Goal: Task Accomplishment & Management: Manage account settings

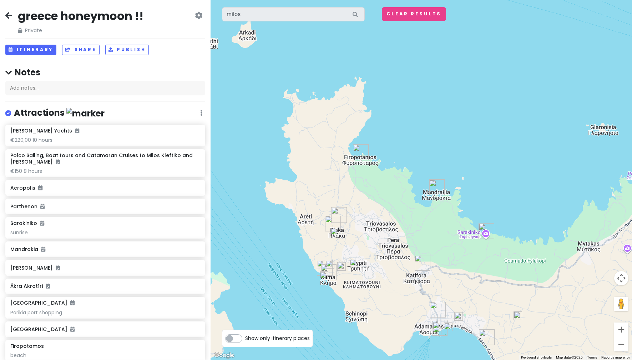
click at [162, 30] on div "greece honeymoon !! Private Change Dates Make a Copy Delete Trip Go Pro ⚡️ Give…" at bounding box center [105, 22] width 200 height 26
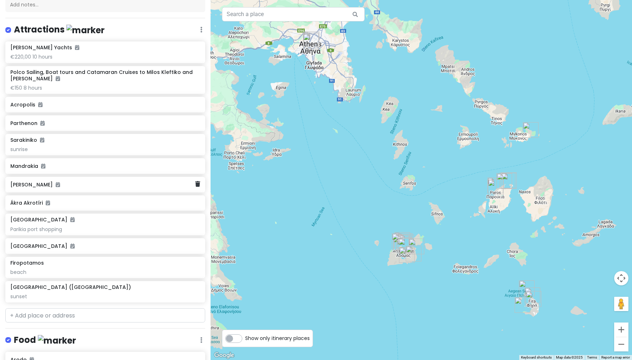
scroll to position [107, 0]
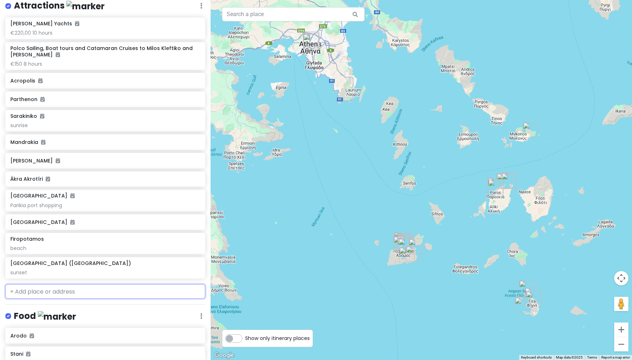
click at [119, 293] on input "text" at bounding box center [105, 291] width 200 height 14
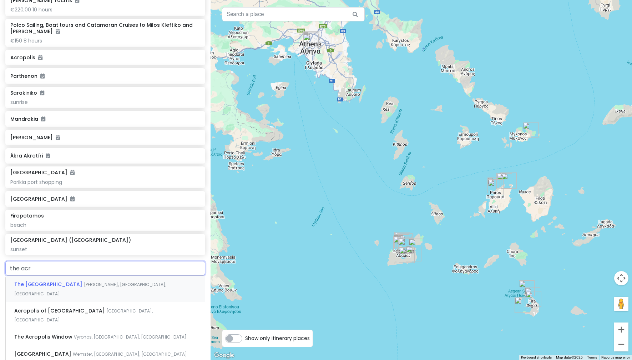
scroll to position [143, 0]
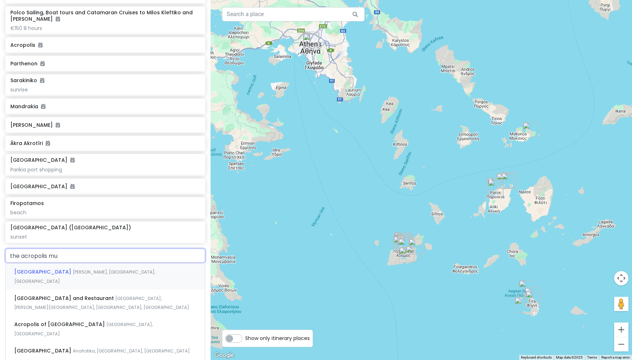
type input "the acropolis mus"
click at [122, 270] on span "Dionysiou Areopagitou, Athens, Greece" at bounding box center [84, 276] width 141 height 15
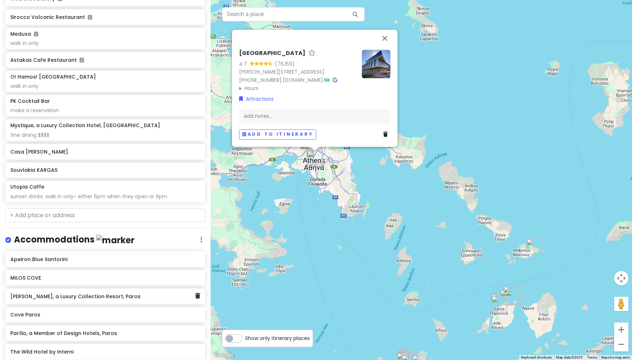
scroll to position [562, 0]
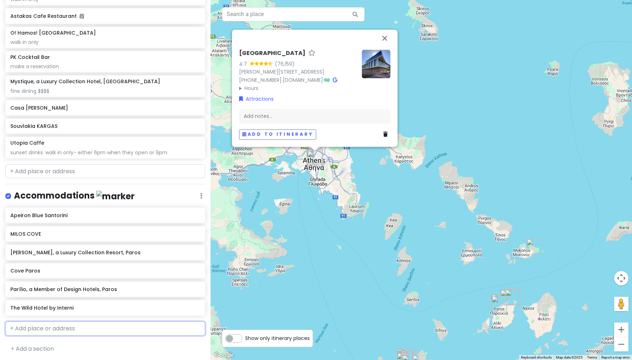
click at [63, 333] on input "text" at bounding box center [105, 328] width 200 height 14
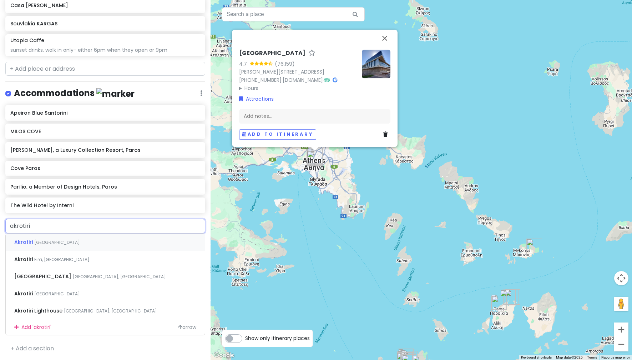
scroll to position [664, 0]
type input "akrotiri hotel pa"
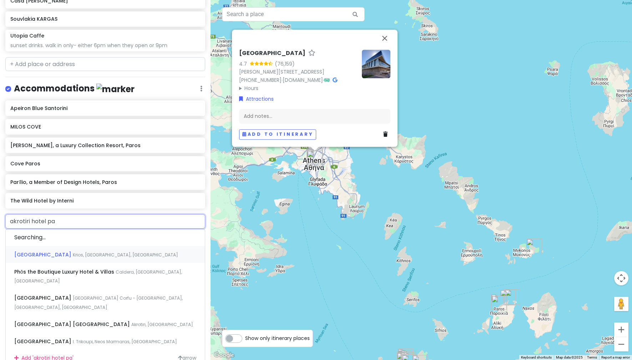
scroll to position [656, 0]
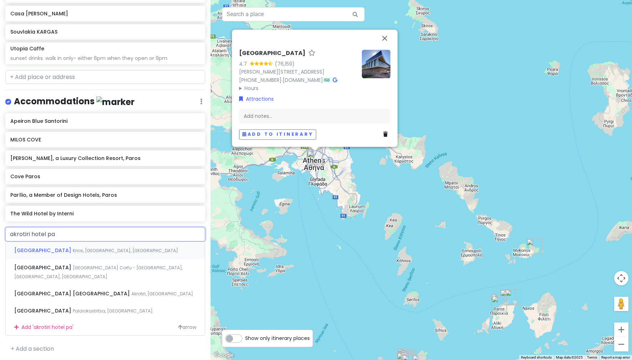
click at [107, 250] on div "Akrotiri Hotel Krios, Paros, Greece" at bounding box center [105, 250] width 199 height 17
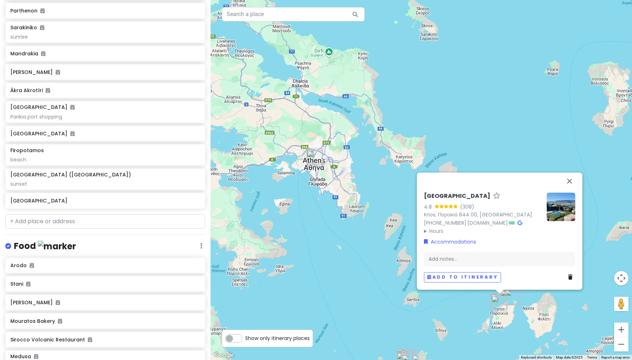
scroll to position [188, 0]
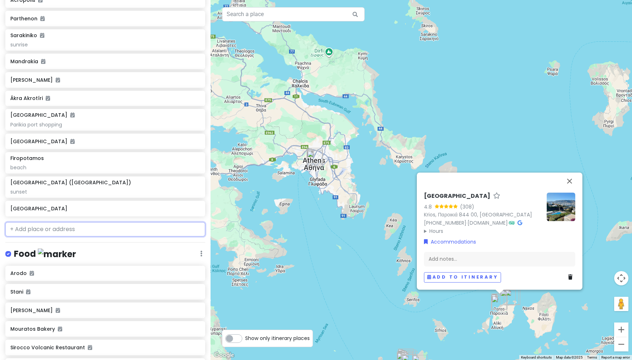
click at [113, 232] on input "text" at bounding box center [105, 229] width 200 height 14
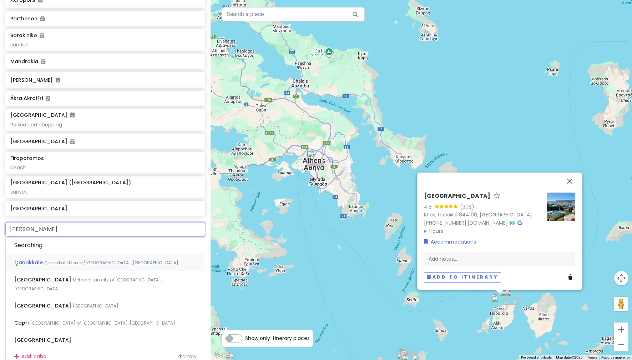
type input "cabana"
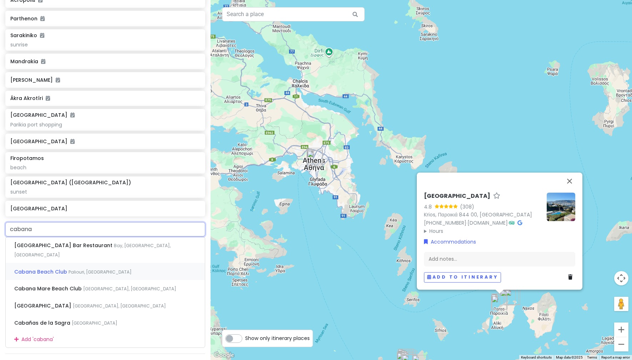
click at [74, 258] on span "Paliouri, Greece" at bounding box center [92, 249] width 156 height 15
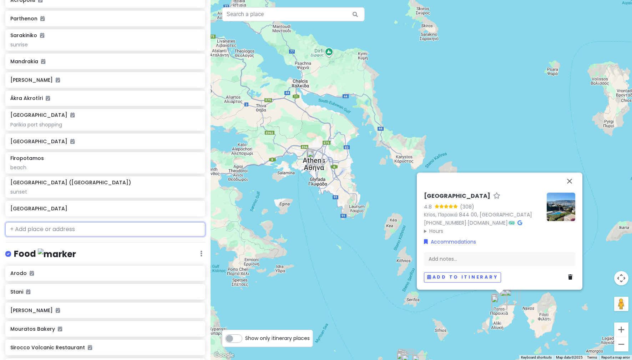
scroll to position [206, 0]
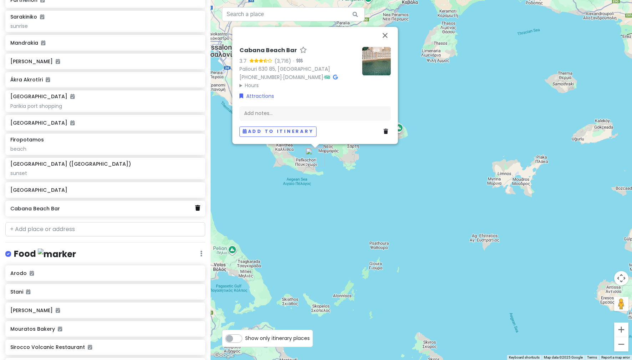
click at [195, 210] on icon at bounding box center [197, 208] width 5 height 6
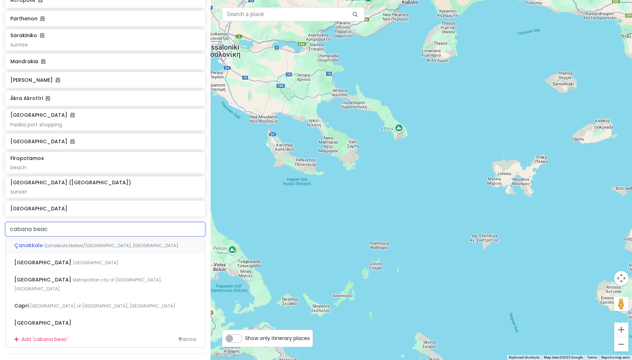
type input "cabana beach"
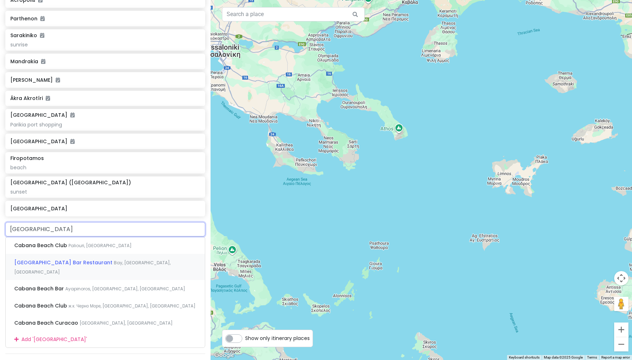
click at [162, 257] on div "CABANA Beach Bar Restaurant Bay, Paros, Greece" at bounding box center [105, 267] width 199 height 26
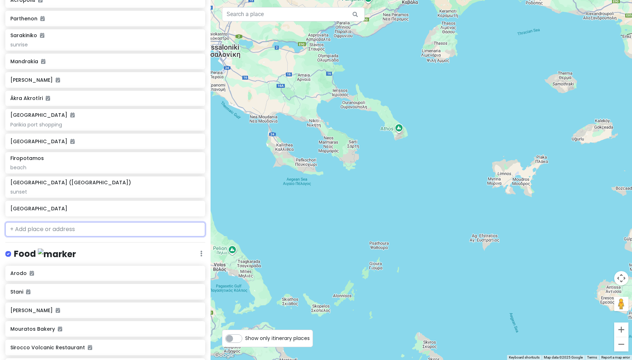
scroll to position [206, 0]
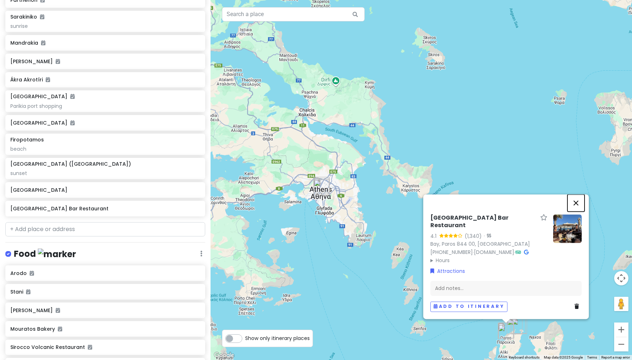
click at [578, 207] on button "Close" at bounding box center [576, 202] width 17 height 17
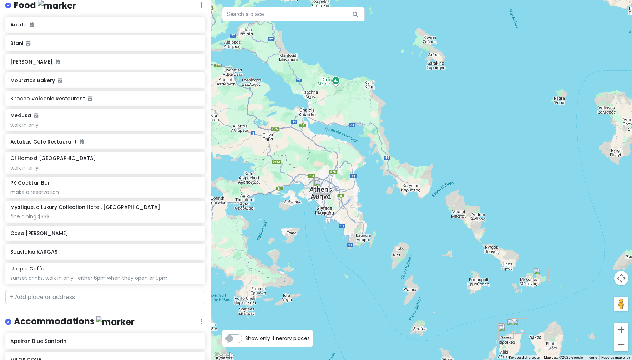
scroll to position [492, 0]
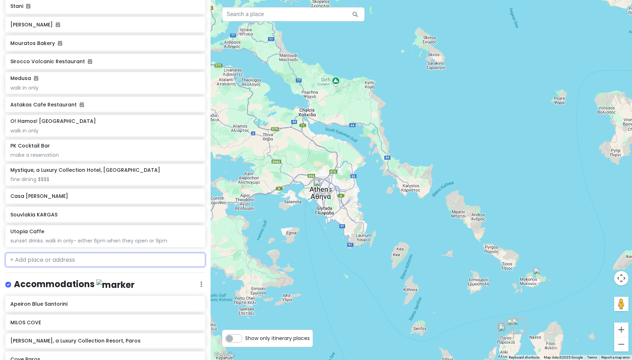
click at [68, 263] on input "text" at bounding box center [105, 260] width 200 height 14
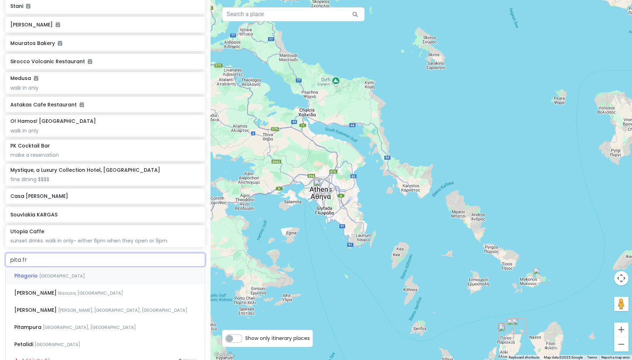
type input "pita fra"
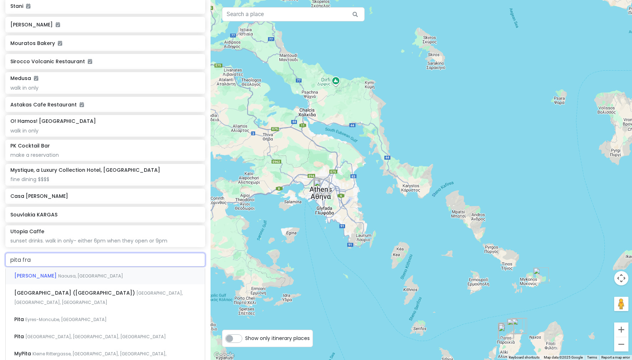
click at [82, 277] on div "Pita Frank Naousa, Greece" at bounding box center [105, 275] width 199 height 17
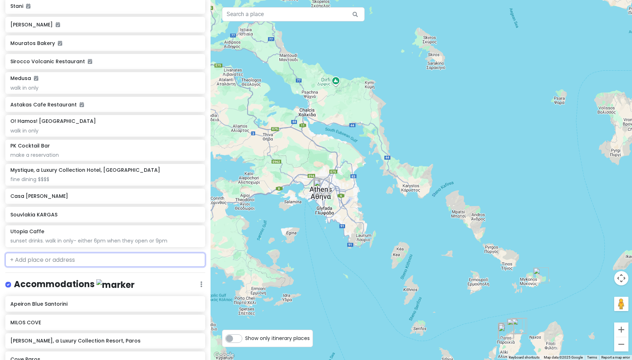
scroll to position [510, 0]
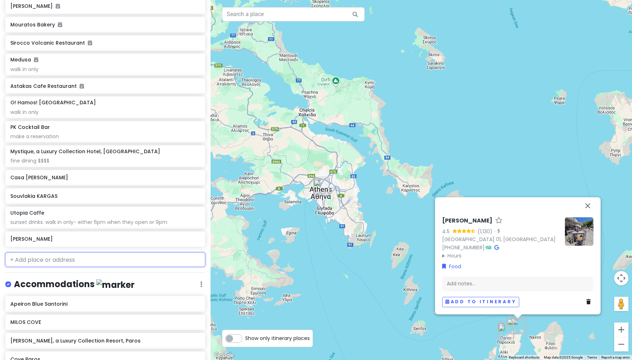
click at [87, 260] on input "text" at bounding box center [105, 259] width 200 height 14
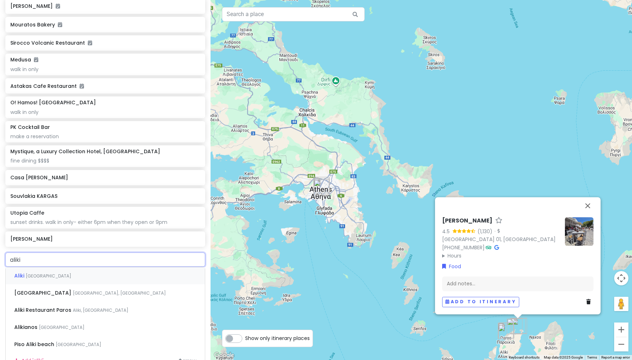
type input "aliki"
click at [104, 307] on div "Aliki Restaurant Paros Aliki, Greece" at bounding box center [105, 309] width 199 height 17
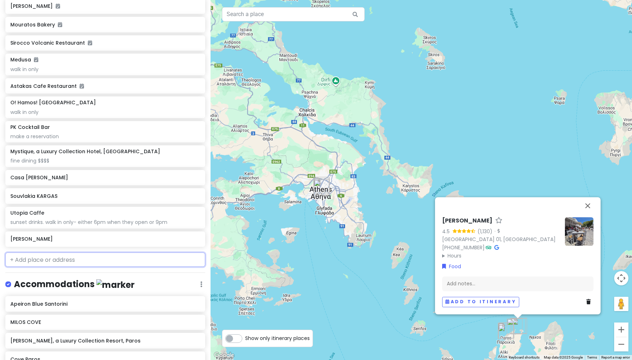
scroll to position [529, 0]
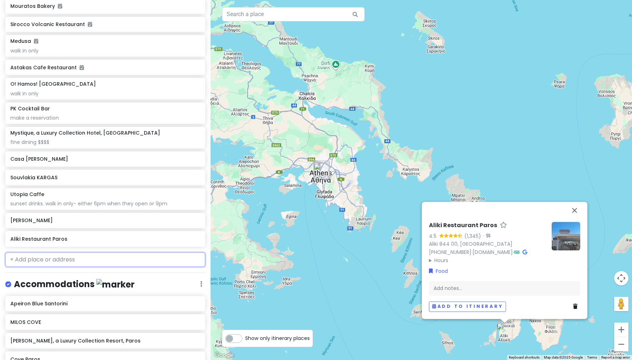
click at [84, 259] on input "text" at bounding box center [105, 259] width 200 height 14
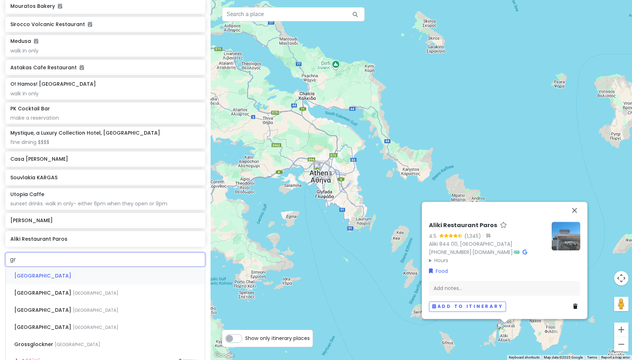
type input "gr"
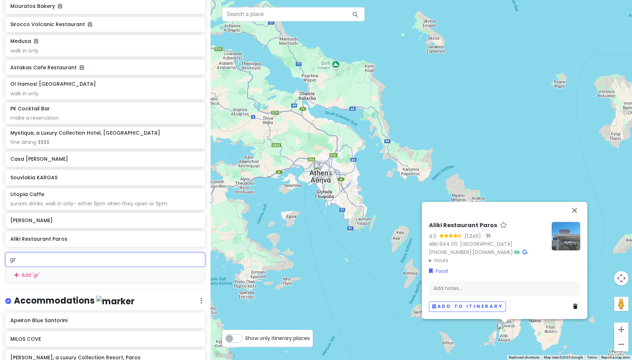
scroll to position [652, 0]
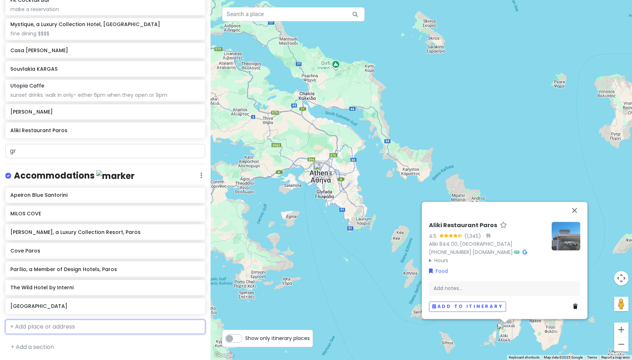
click at [129, 326] on input "text" at bounding box center [105, 326] width 200 height 14
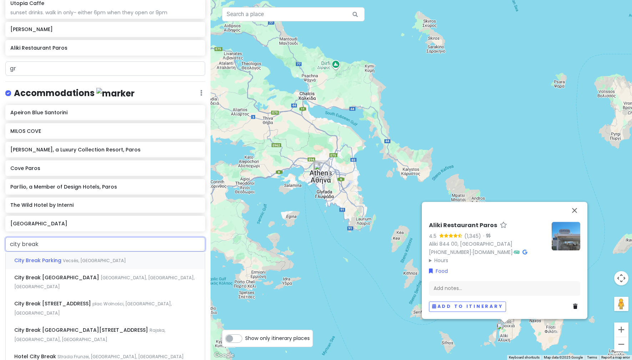
scroll to position [738, 0]
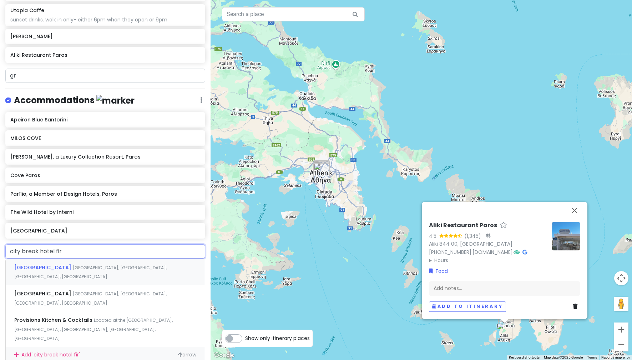
type input "city break hotel fira"
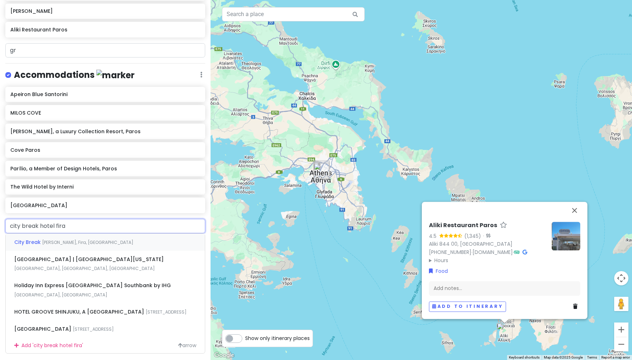
click at [113, 241] on div "City Break Danezi M, Fira, Greece" at bounding box center [105, 241] width 199 height 17
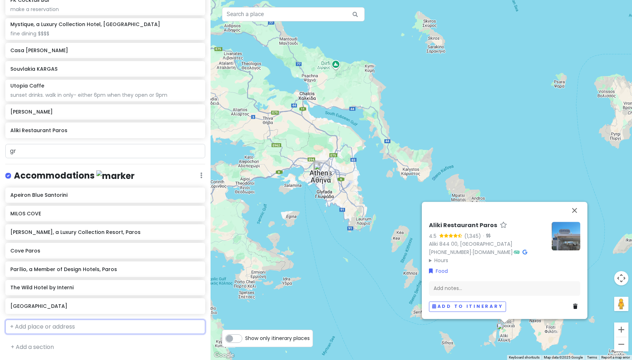
scroll to position [654, 0]
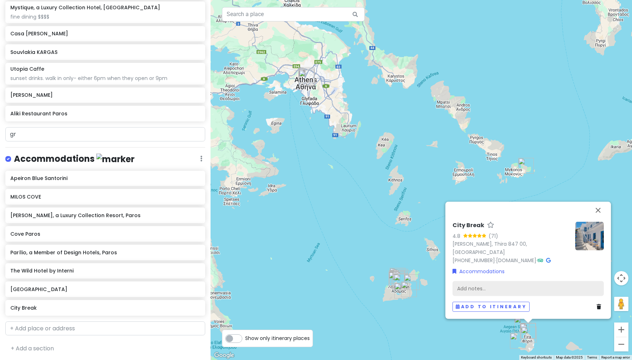
click at [489, 291] on div "Add notes..." at bounding box center [528, 288] width 151 height 15
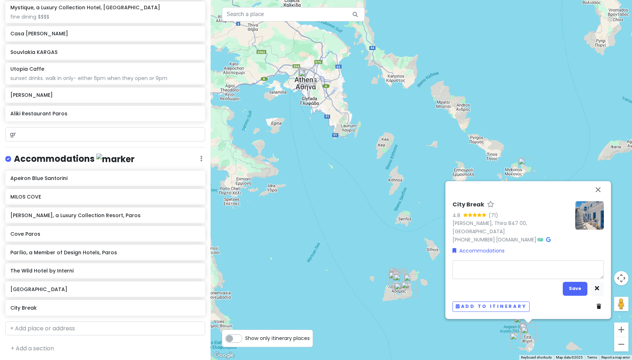
type textarea "x"
type textarea "t"
type textarea "x"
type textarea "ta"
type textarea "x"
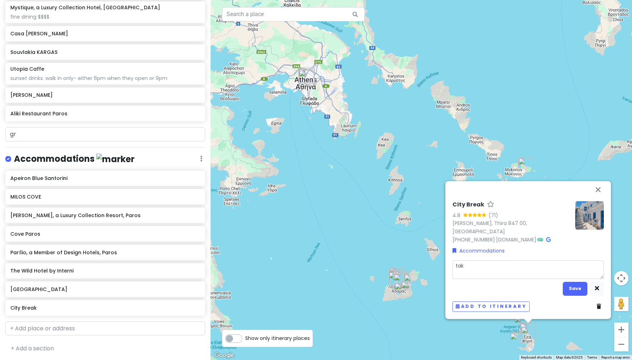
type textarea "take"
type textarea "x"
type textarea "take"
type textarea "x"
type textarea "take p"
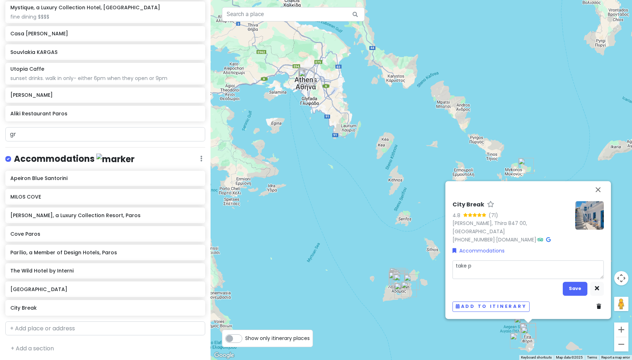
type textarea "x"
type textarea "take pi"
type textarea "x"
type textarea "take pic"
type textarea "x"
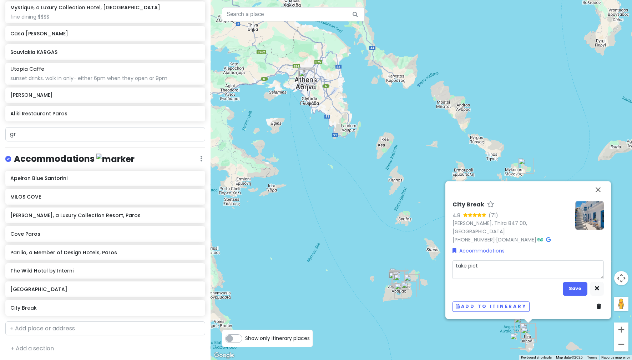
type textarea "take pictu"
type textarea "x"
type textarea "take pictur"
type textarea "x"
type textarea "take picture"
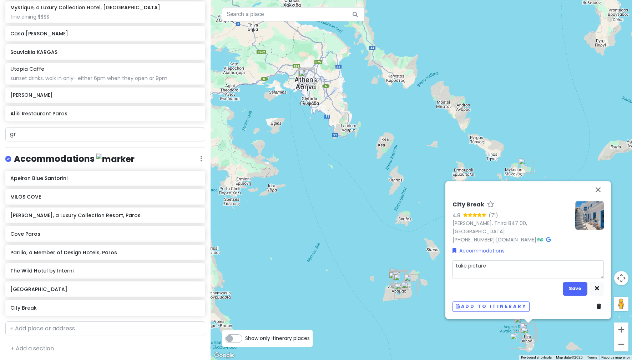
type textarea "x"
type textarea "take pictures"
click at [168, 278] on div "Apeiron Blue Santorini MILOS COVE Cosme, a Luxury Collection Resort, Paros Cove…" at bounding box center [105, 245] width 211 height 148
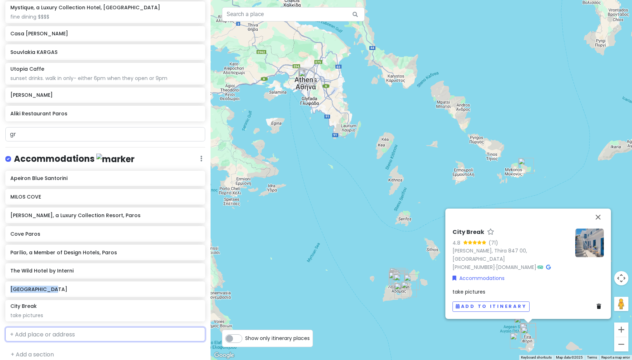
click at [87, 336] on input "text" at bounding box center [105, 334] width 200 height 14
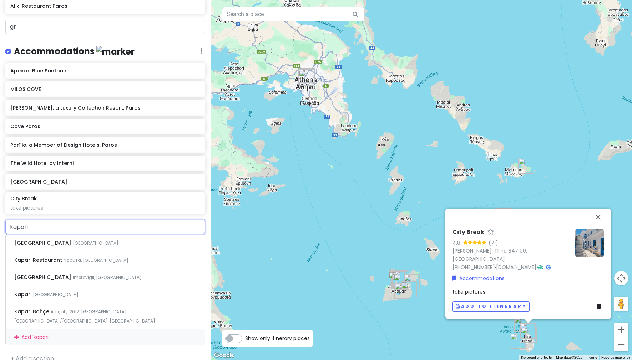
scroll to position [762, 0]
type input "kapari nat"
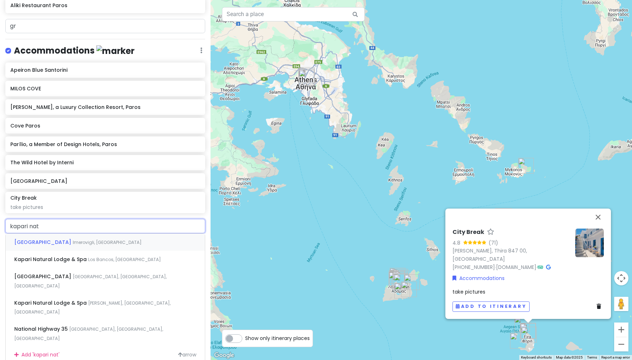
click at [66, 238] on span "Kapari Natural Resort" at bounding box center [43, 241] width 59 height 7
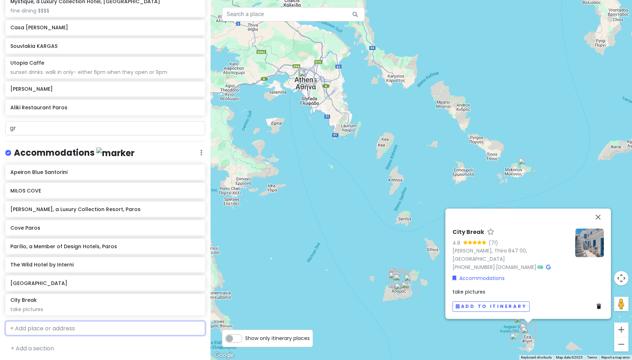
scroll to position [679, 0]
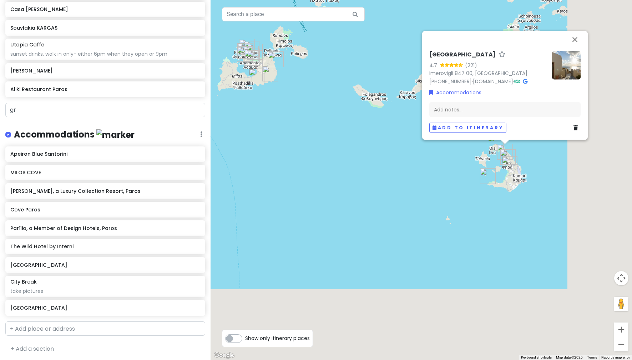
drag, startPoint x: 430, startPoint y: 323, endPoint x: 287, endPoint y: 106, distance: 259.8
click at [287, 106] on div "Kapari Natural Resort 4.7 (221) Imerovigli 847 00, Greece +30 2286 021120 · www…" at bounding box center [422, 180] width 422 height 360
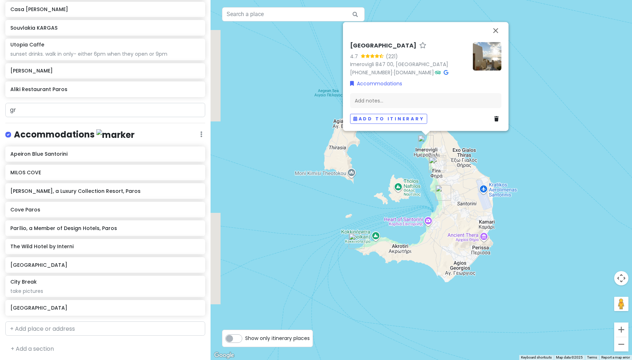
drag, startPoint x: 500, startPoint y: 153, endPoint x: 504, endPoint y: 161, distance: 8.8
click at [504, 161] on div "Kapari Natural Resort 4.7 (221) Imerovigli 847 00, Greece +30 2286 021120 · www…" at bounding box center [422, 180] width 422 height 360
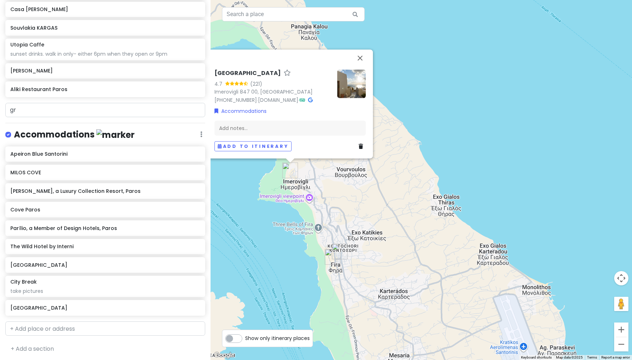
drag, startPoint x: 436, startPoint y: 156, endPoint x: 515, endPoint y: 151, distance: 78.7
click at [513, 151] on div "Kapari Natural Resort 4.7 (221) Imerovigli 847 00, Greece +30 2286 021120 · www…" at bounding box center [422, 180] width 422 height 360
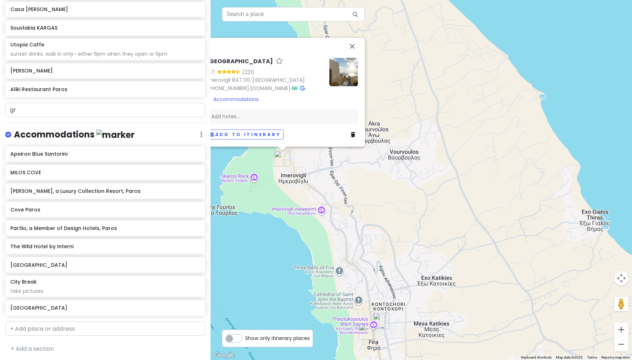
drag, startPoint x: 466, startPoint y: 140, endPoint x: 664, endPoint y: 100, distance: 202.6
click at [632, 100] on html "greece honeymoon !! Private Change Dates Make a Copy Delete Trip Give Feedback …" at bounding box center [316, 180] width 632 height 360
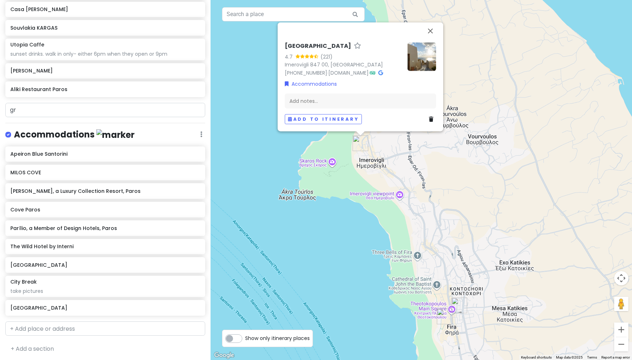
drag, startPoint x: 516, startPoint y: 136, endPoint x: 595, endPoint y: 119, distance: 81.0
click at [595, 119] on div "Kapari Natural Resort 4.7 (221) Imerovigli 847 00, Greece +30 2286 021120 · www…" at bounding box center [422, 180] width 422 height 360
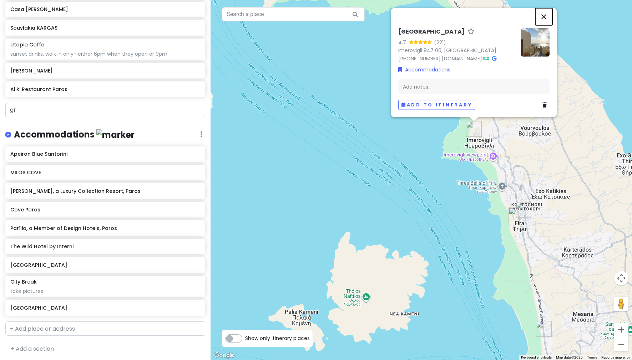
click at [541, 16] on button "Close" at bounding box center [543, 16] width 17 height 17
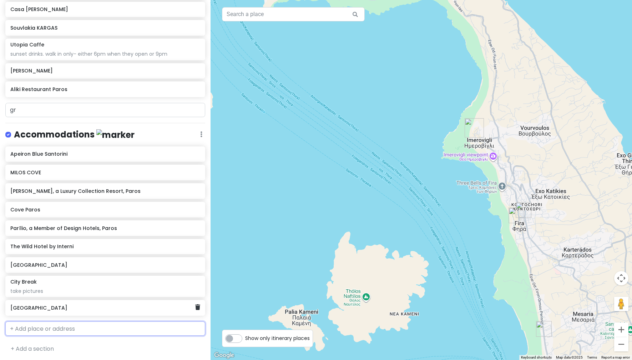
click at [103, 308] on h6 "Kapari Natural Resort" at bounding box center [102, 307] width 185 height 6
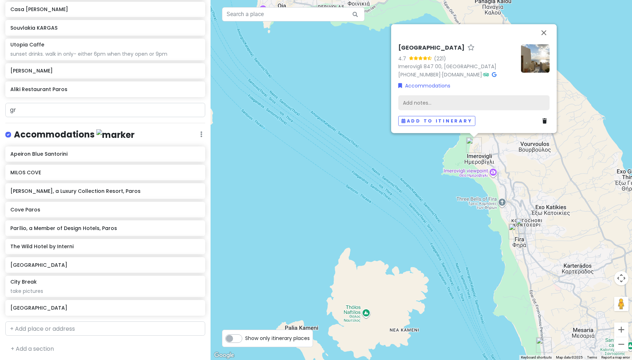
click at [412, 103] on div "Add notes..." at bounding box center [473, 102] width 151 height 15
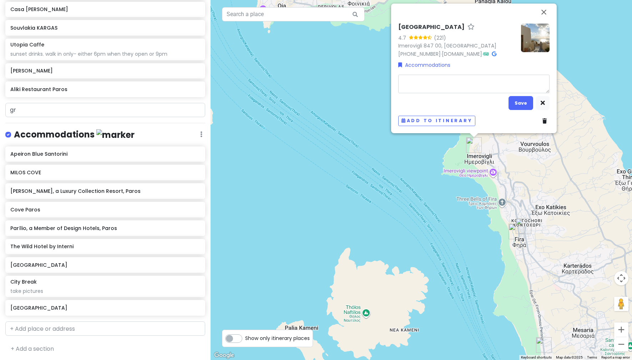
type textarea "x"
type textarea "!"
type textarea "x"
type textarea "!!"
type textarea "x"
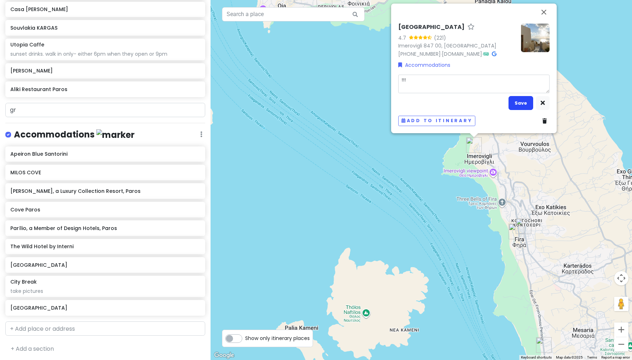
type textarea "!!!"
click at [523, 103] on button "Save" at bounding box center [521, 103] width 25 height 14
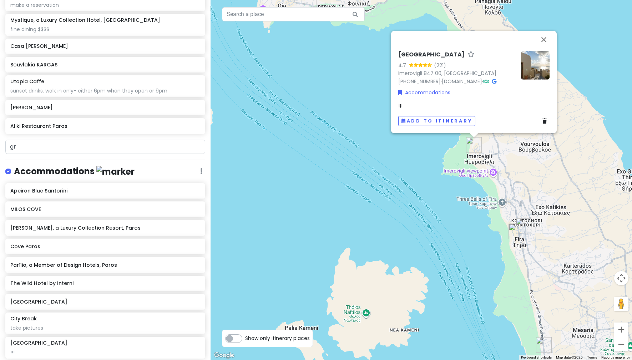
scroll to position [571, 0]
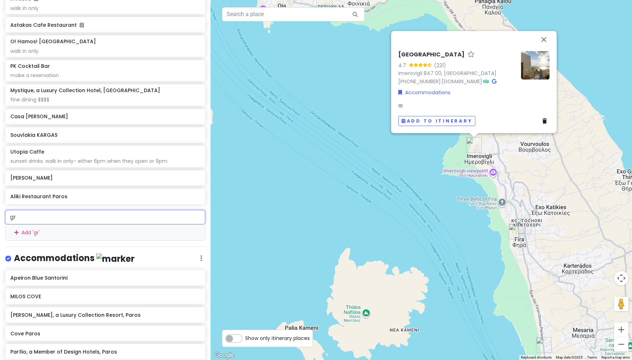
click at [60, 216] on input "gr" at bounding box center [105, 217] width 200 height 14
type input "g"
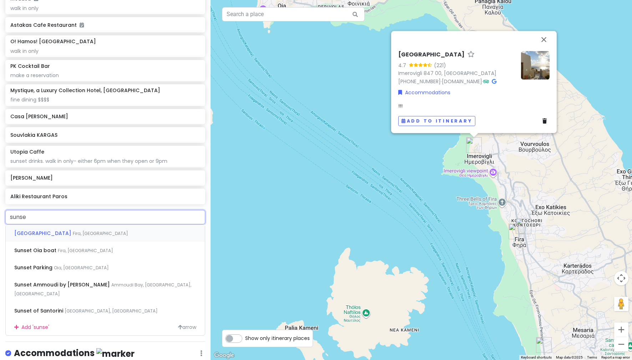
type input "sunset"
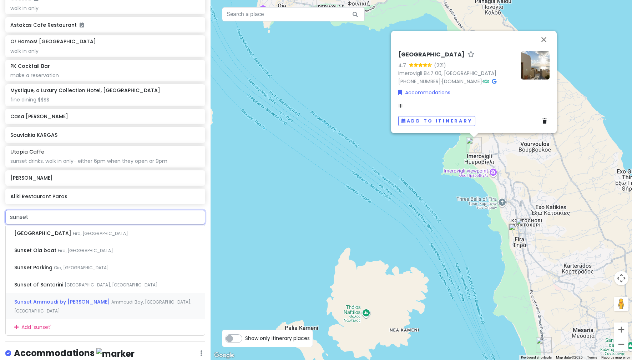
click at [72, 306] on div "Sunset Ammoudi by Paraskevas Ammoudi Bay, Oia, Greece" at bounding box center [105, 306] width 199 height 26
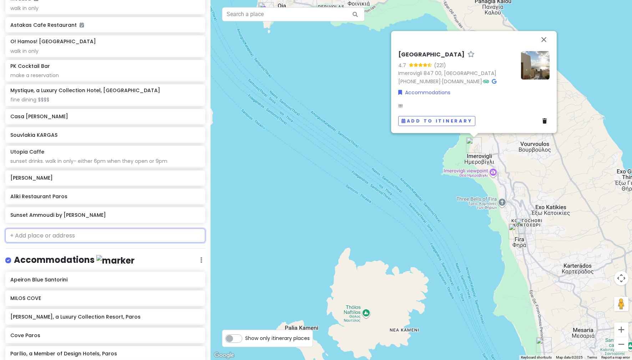
scroll to position [590, 0]
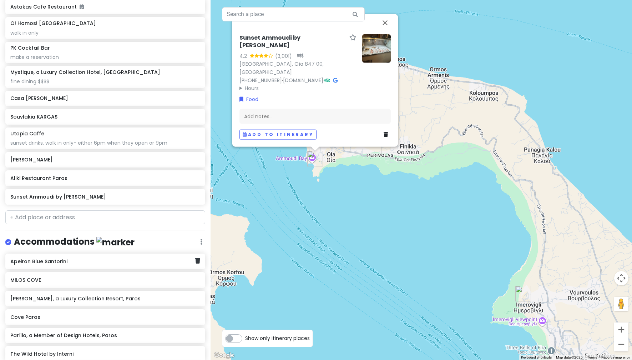
click at [74, 260] on h6 "Apeiron Blue Santorini" at bounding box center [102, 261] width 185 height 6
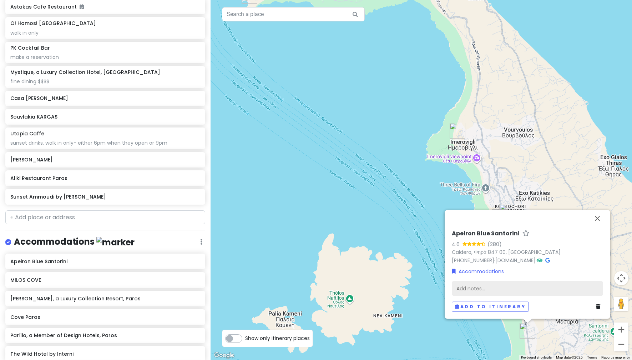
click at [459, 289] on div "Add notes..." at bounding box center [527, 288] width 151 height 15
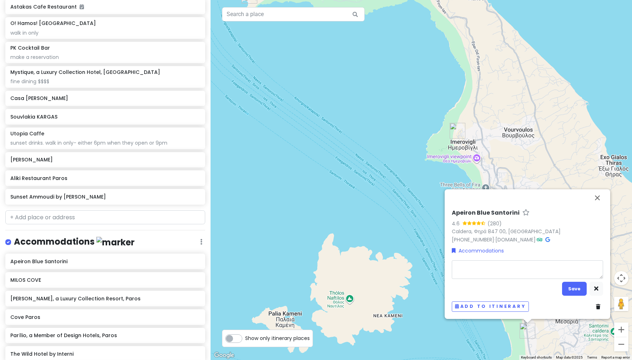
type textarea "x"
type textarea "!"
type textarea "x"
type textarea "!!"
type textarea "x"
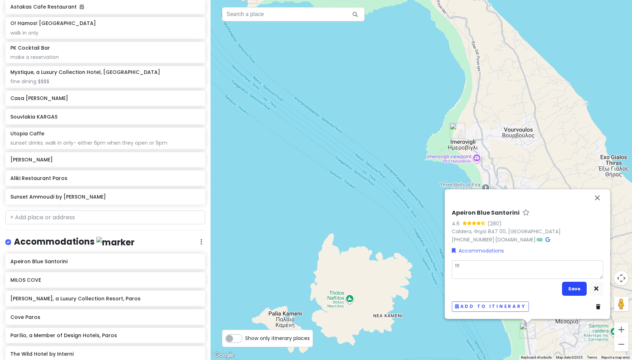
type textarea "!!!"
click at [569, 289] on button "Save" at bounding box center [574, 289] width 25 height 14
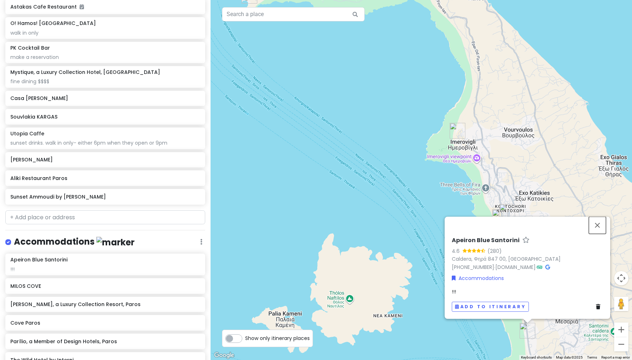
click at [595, 226] on button "Close" at bounding box center [597, 225] width 17 height 17
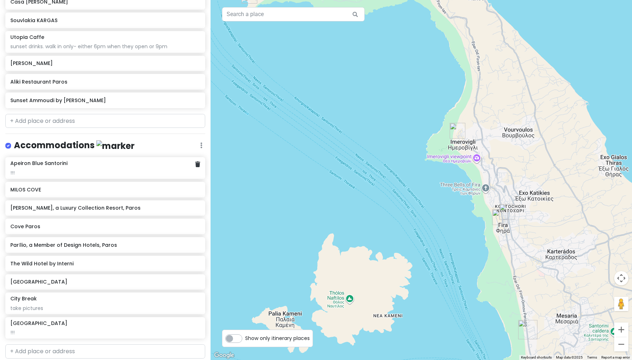
scroll to position [709, 0]
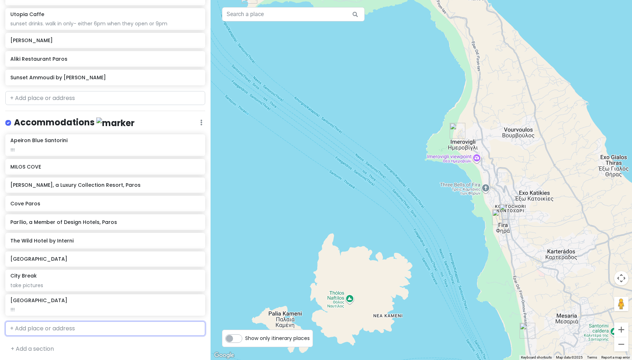
click at [63, 333] on input "text" at bounding box center [105, 328] width 200 height 14
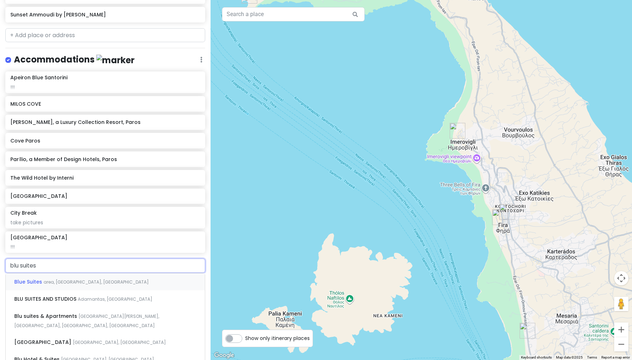
scroll to position [780, 0]
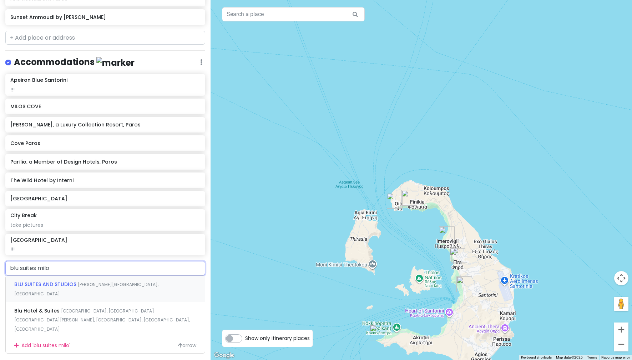
type input "blu suites milos"
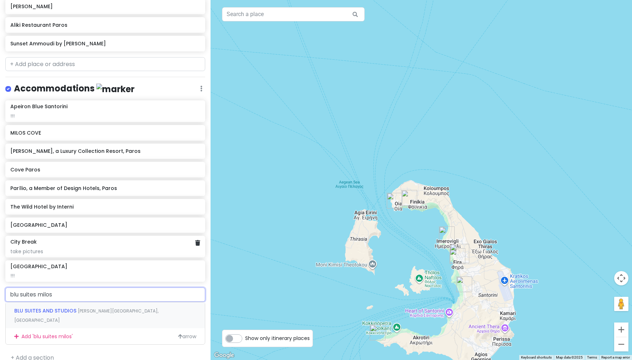
scroll to position [743, 0]
click at [166, 309] on div "BLU SUITES AND STUDIOS Adamantas, Milos, Greece" at bounding box center [105, 315] width 199 height 26
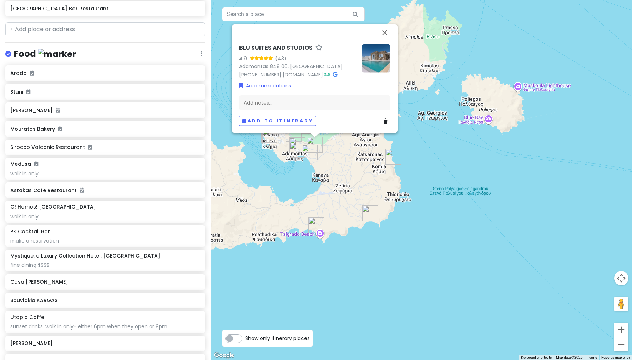
scroll to position [549, 0]
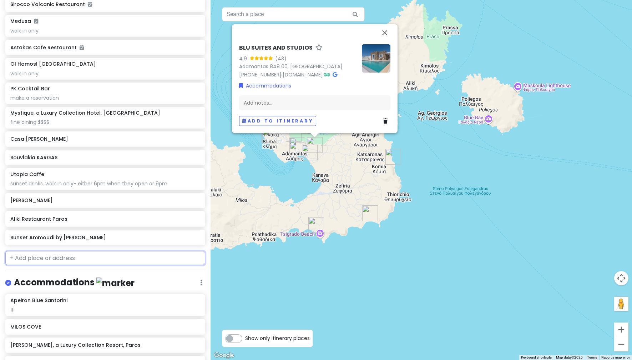
click at [103, 257] on input "text" at bounding box center [105, 258] width 200 height 14
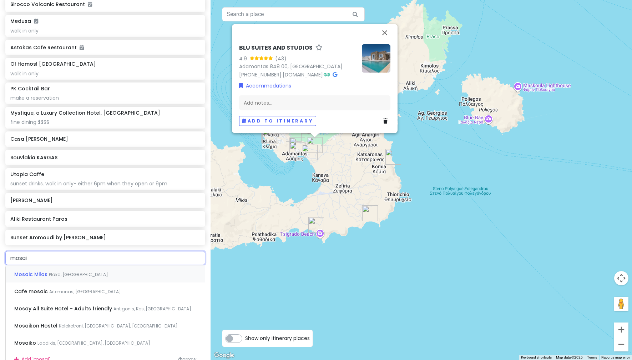
type input "mosaic"
click at [105, 271] on div "Mosaic Milos Plaka, Greece" at bounding box center [105, 273] width 199 height 17
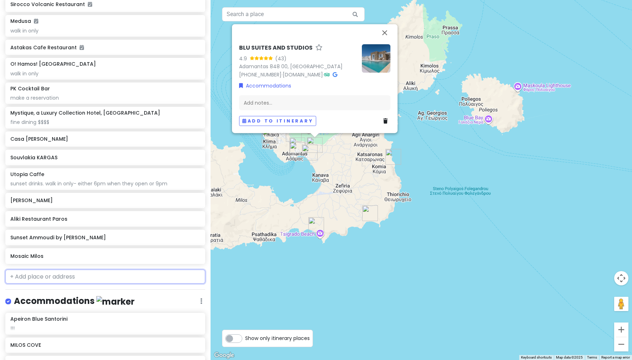
scroll to position [568, 0]
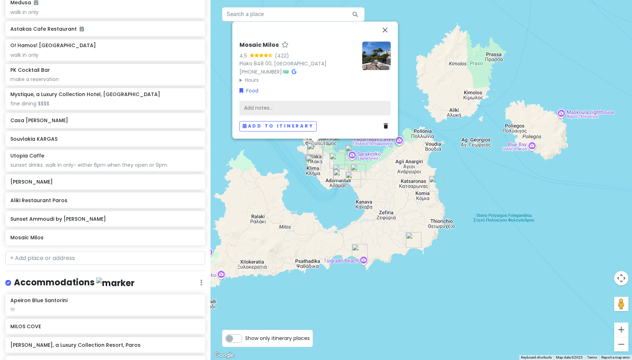
click at [322, 106] on div "Add notes..." at bounding box center [315, 108] width 151 height 15
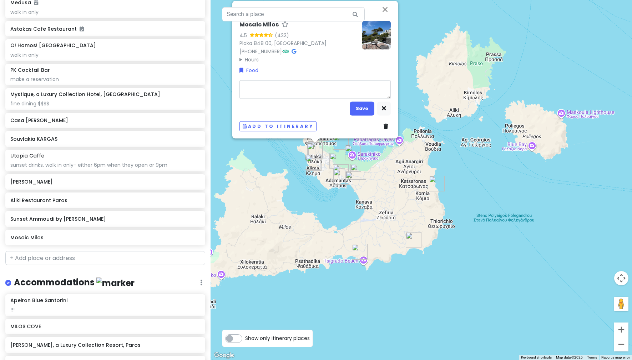
type textarea "x"
type textarea "c"
type textarea "x"
type textarea "co"
type textarea "x"
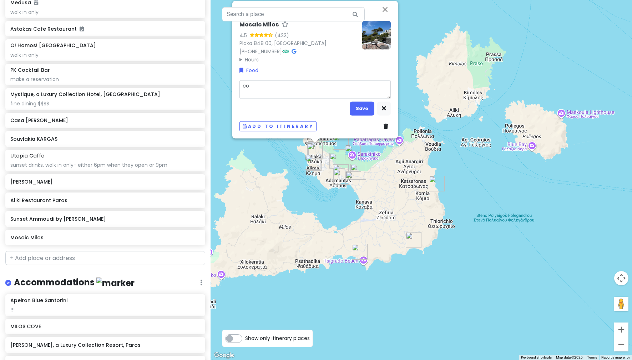
type textarea "c"
type textarea "x"
type textarea "r"
type textarea "x"
type textarea "ro"
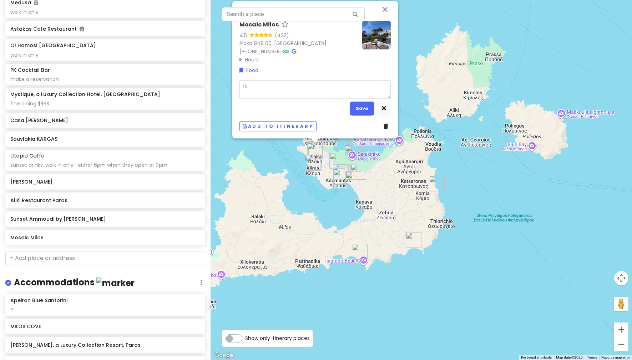
type textarea "x"
type textarea "roo"
type textarea "x"
type textarea "roof"
type textarea "x"
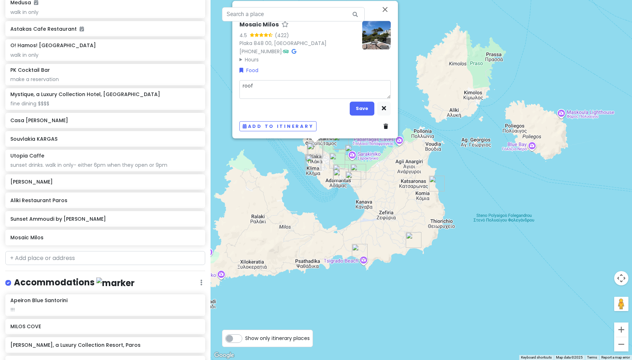
type textarea "rooft"
type textarea "x"
type textarea "roofto"
type textarea "x"
type textarea "rooftop"
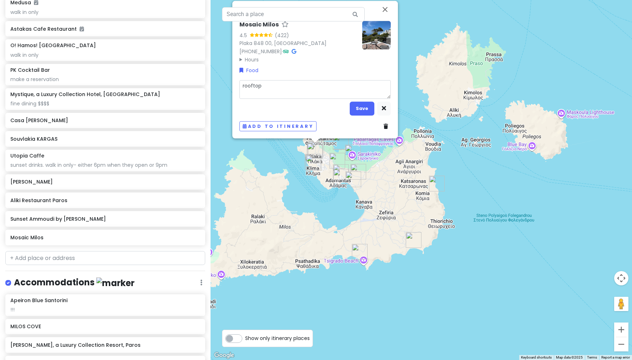
type textarea "x"
type textarea "rooftop"
type textarea "x"
type textarea "rooftop co"
type textarea "x"
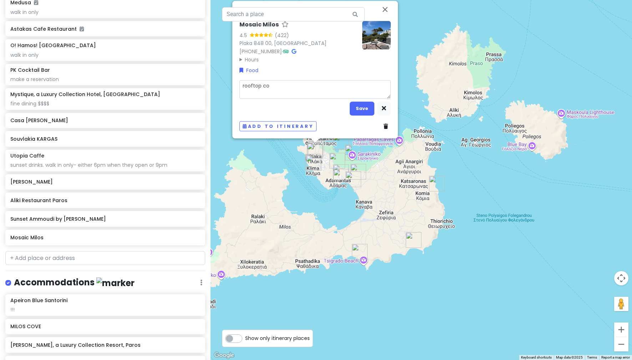
type textarea "rooftop cok"
type textarea "x"
type textarea "rooftop co"
type textarea "x"
type textarea "rooftop coc"
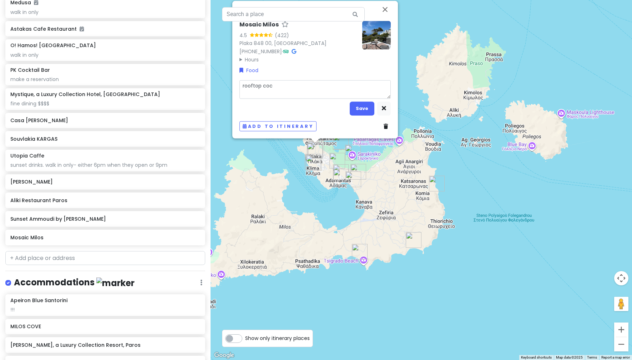
type textarea "x"
type textarea "rooftop cock"
type textarea "x"
type textarea "rooftop cockt"
type textarea "x"
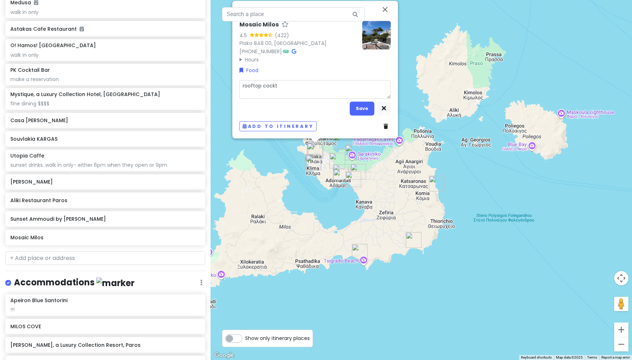
type textarea "rooftop cockta"
type textarea "x"
type textarea "rooftop cocktai"
type textarea "x"
type textarea "rooftop cocktail"
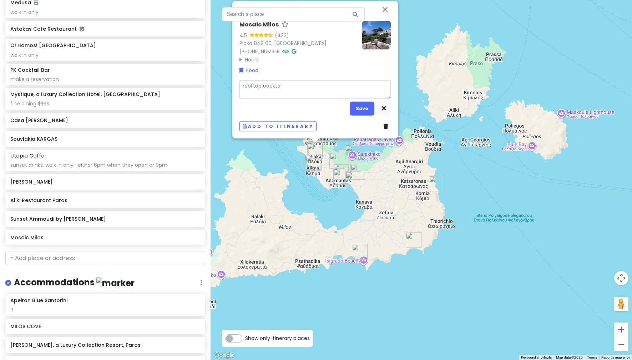
type textarea "x"
type textarea "rooftop cocktail"
type textarea "x"
type textarea "rooftop cocktail b"
type textarea "x"
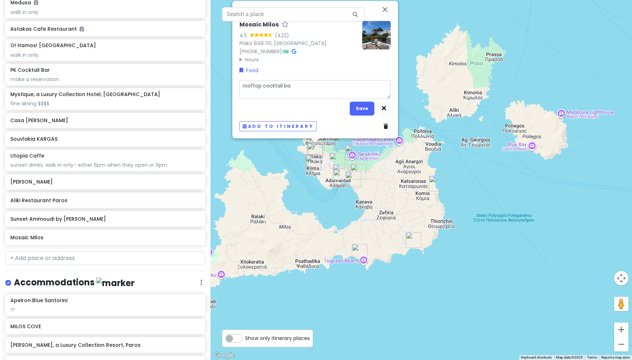
type textarea "rooftop cocktail bar"
type textarea "x"
type textarea "rooftop cocktail bar"
click at [357, 110] on button "Save" at bounding box center [362, 108] width 25 height 14
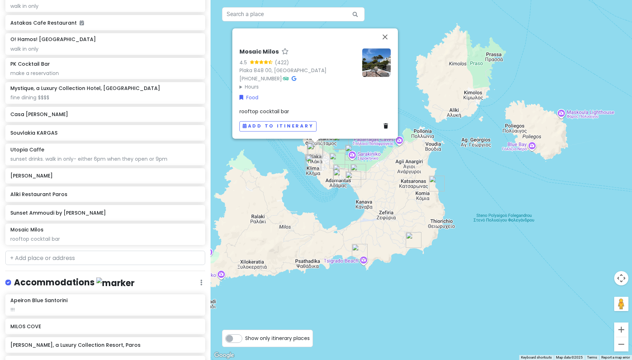
scroll to position [752, 0]
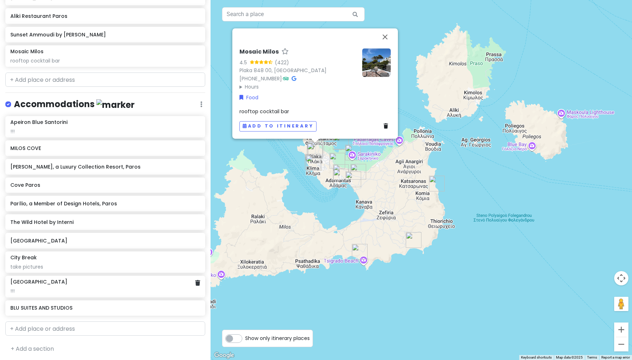
click at [80, 282] on div "Kapari Natural Resort" at bounding box center [105, 281] width 190 height 6
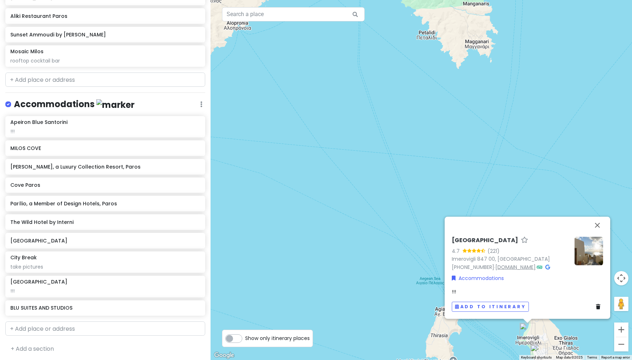
click at [516, 265] on link "www.kaparisantorini.gr" at bounding box center [515, 266] width 40 height 7
click at [84, 322] on input "text" at bounding box center [105, 328] width 200 height 14
type input "u"
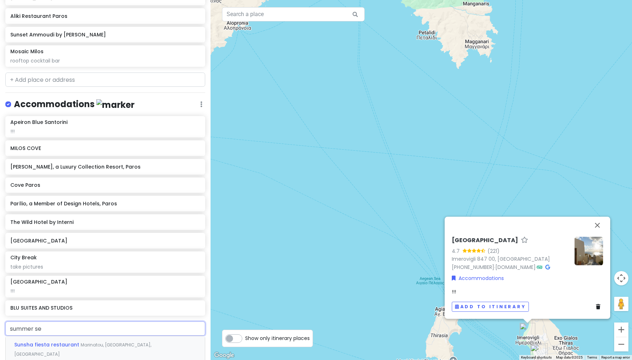
type input "summer sen"
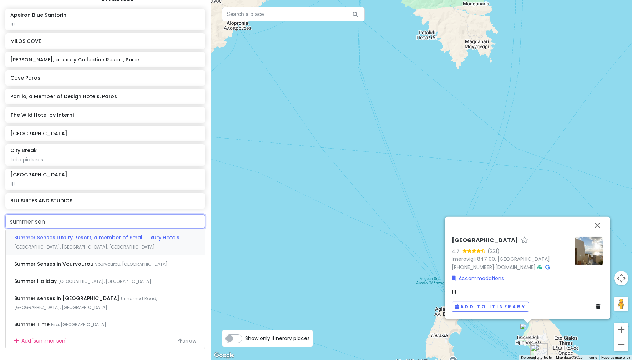
click at [121, 237] on span "Summer Senses Luxury Resort, a member of Small Luxury Hotels" at bounding box center [96, 237] width 165 height 7
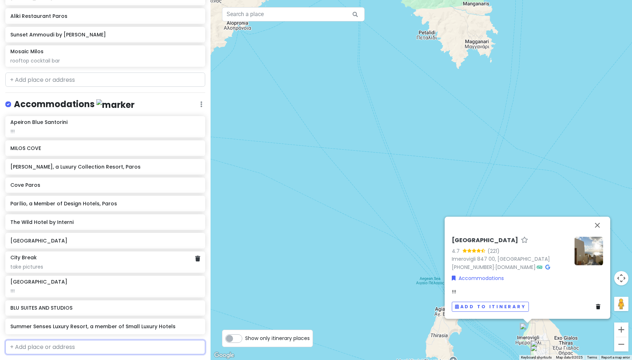
scroll to position [770, 0]
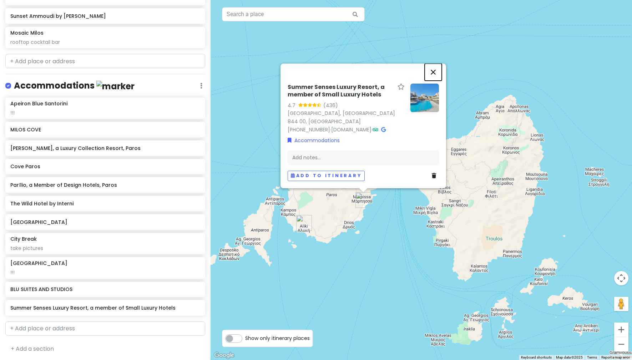
click at [434, 72] on button "Close" at bounding box center [433, 72] width 17 height 17
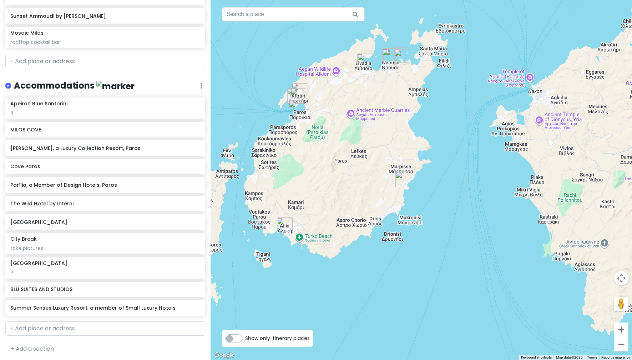
drag, startPoint x: 363, startPoint y: 262, endPoint x: 372, endPoint y: 283, distance: 23.3
click at [372, 283] on div at bounding box center [422, 180] width 422 height 360
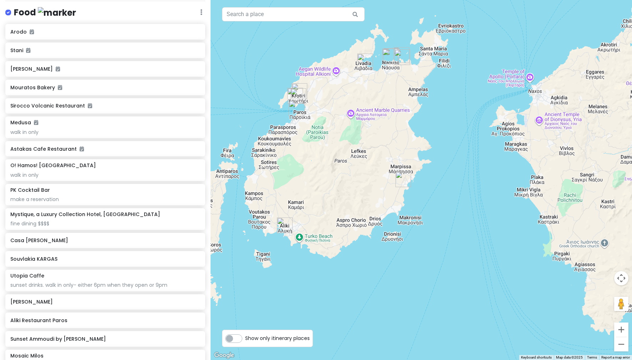
scroll to position [449, 0]
click at [64, 168] on div "O! Hamos! Tavern walk in only" at bounding box center [105, 169] width 190 height 16
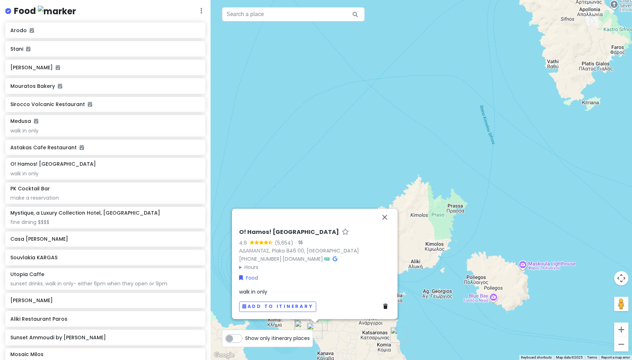
click at [265, 292] on span "walk in only" at bounding box center [253, 291] width 28 height 7
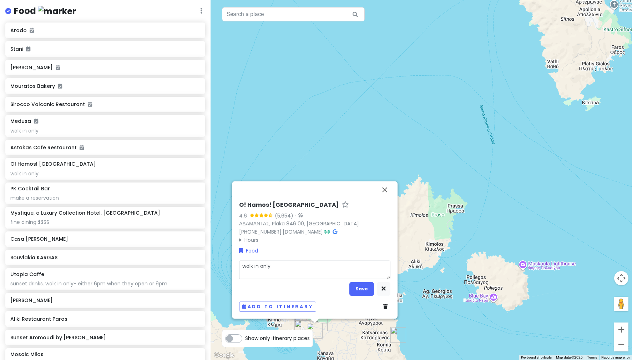
type textarea "x"
type textarea "!walk in only"
type textarea "x"
type textarea "!!walk in only"
type textarea "x"
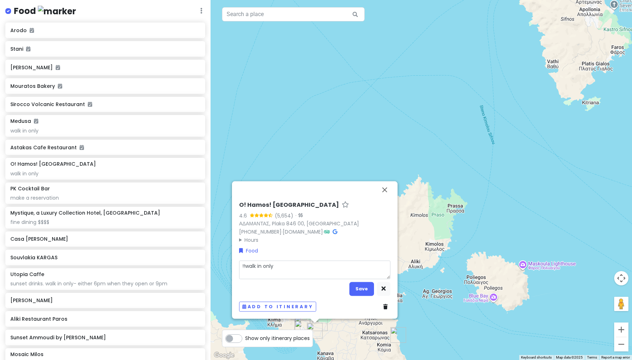
type textarea "!!!walk in only"
type textarea "x"
type textarea "!!! walk in only"
click at [356, 286] on button "Save" at bounding box center [361, 289] width 25 height 14
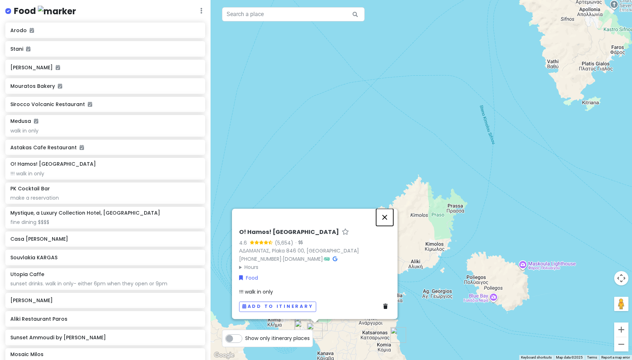
click at [387, 217] on button "Close" at bounding box center [384, 216] width 17 height 17
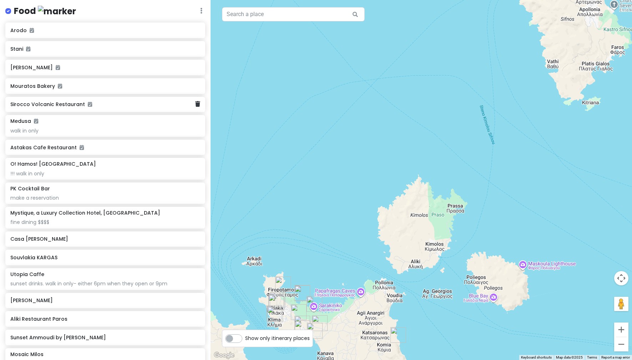
click at [58, 106] on h6 "Sirocco Volcanic Restaurant" at bounding box center [102, 104] width 185 height 6
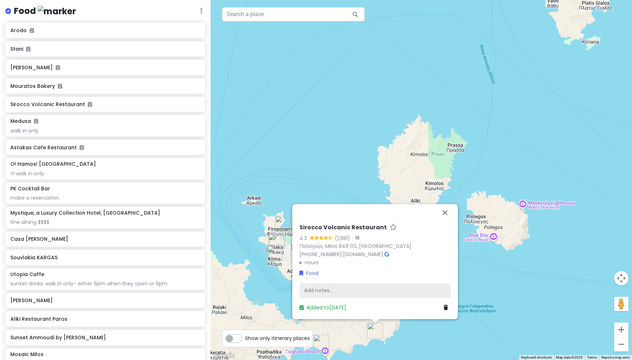
click at [370, 288] on div "Add notes..." at bounding box center [374, 290] width 151 height 15
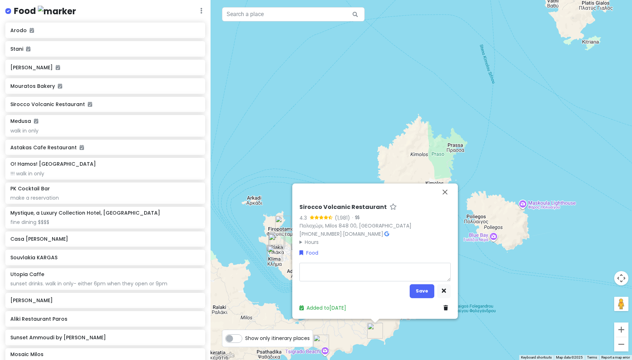
type textarea "x"
type textarea "!"
type textarea "x"
type textarea "!!"
type textarea "x"
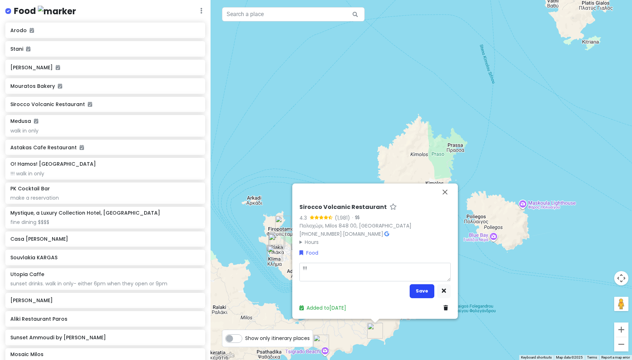
type textarea "!!!"
click at [426, 292] on button "Save" at bounding box center [422, 291] width 25 height 14
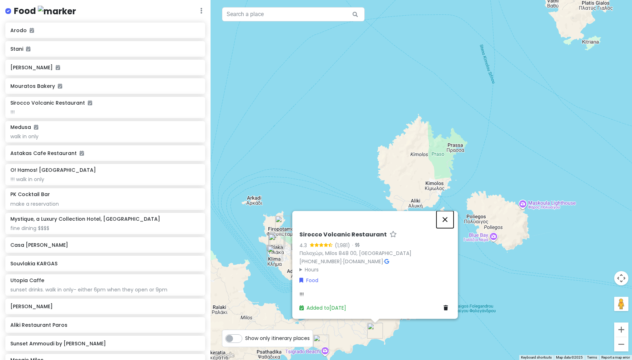
click at [448, 222] on button "Close" at bounding box center [445, 219] width 17 height 17
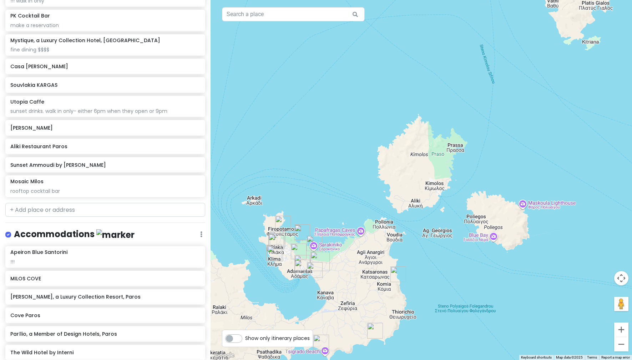
scroll to position [776, 0]
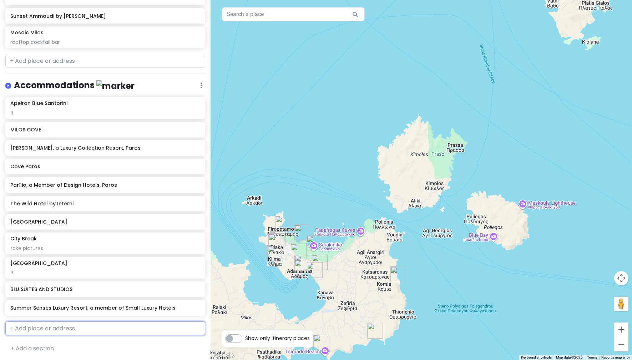
click at [102, 324] on input "text" at bounding box center [105, 328] width 200 height 14
type input "parocks"
click at [118, 344] on span "Ampelas, Greece" at bounding box center [135, 345] width 93 height 6
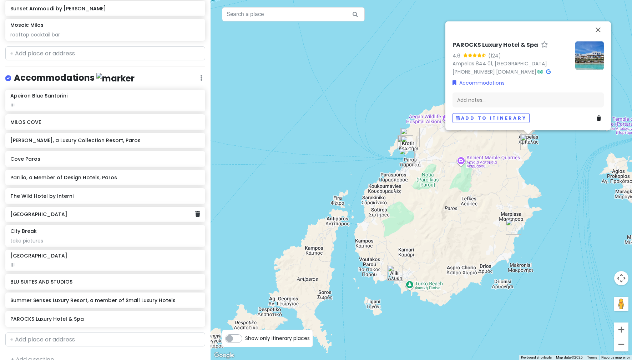
scroll to position [795, 0]
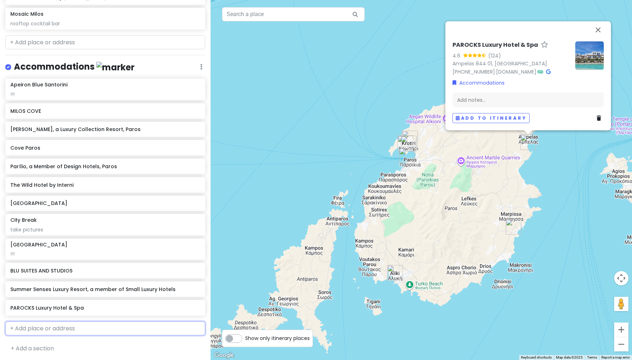
click at [84, 327] on input "text" at bounding box center [105, 328] width 200 height 14
type input "la perla"
click at [76, 341] on span "La Perla Villas and Suites" at bounding box center [47, 344] width 66 height 7
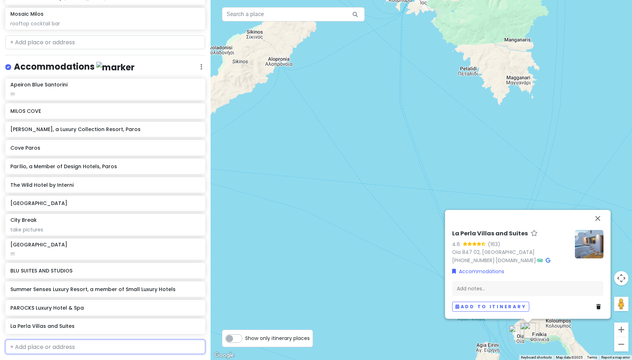
click at [107, 347] on input "text" at bounding box center [105, 346] width 200 height 14
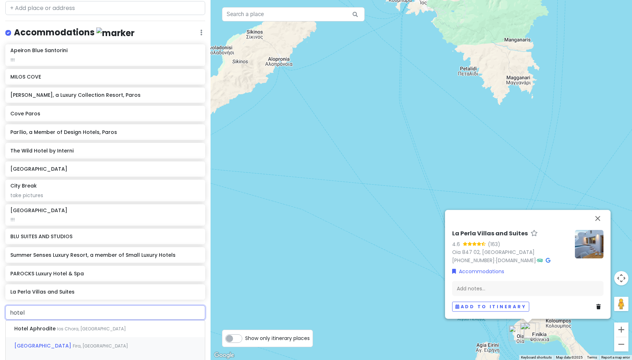
scroll to position [916, 0]
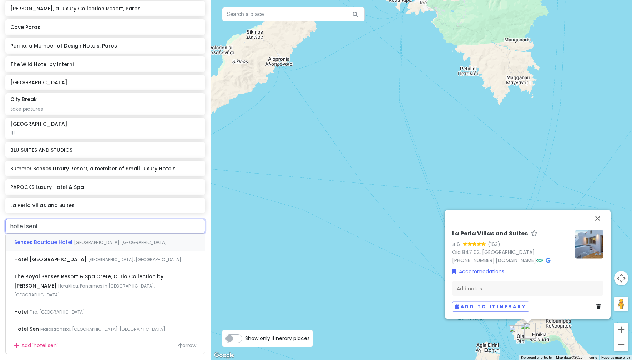
type input "hotel senia"
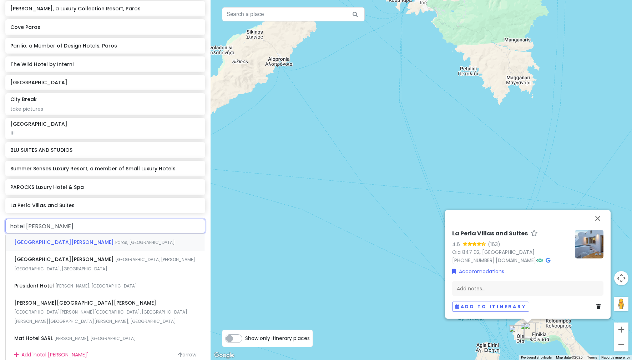
click at [97, 245] on div "Hotel Senia Paros, Greece" at bounding box center [105, 241] width 199 height 17
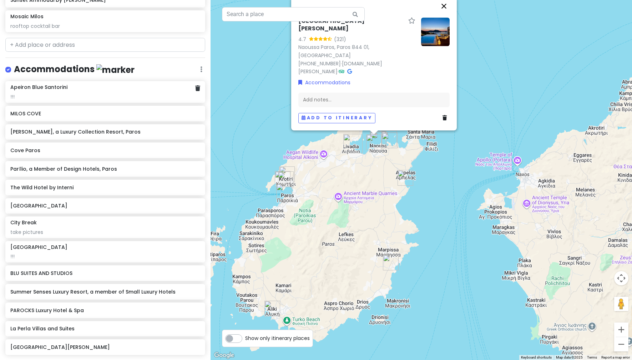
scroll to position [760, 0]
